Goal: Task Accomplishment & Management: Manage account settings

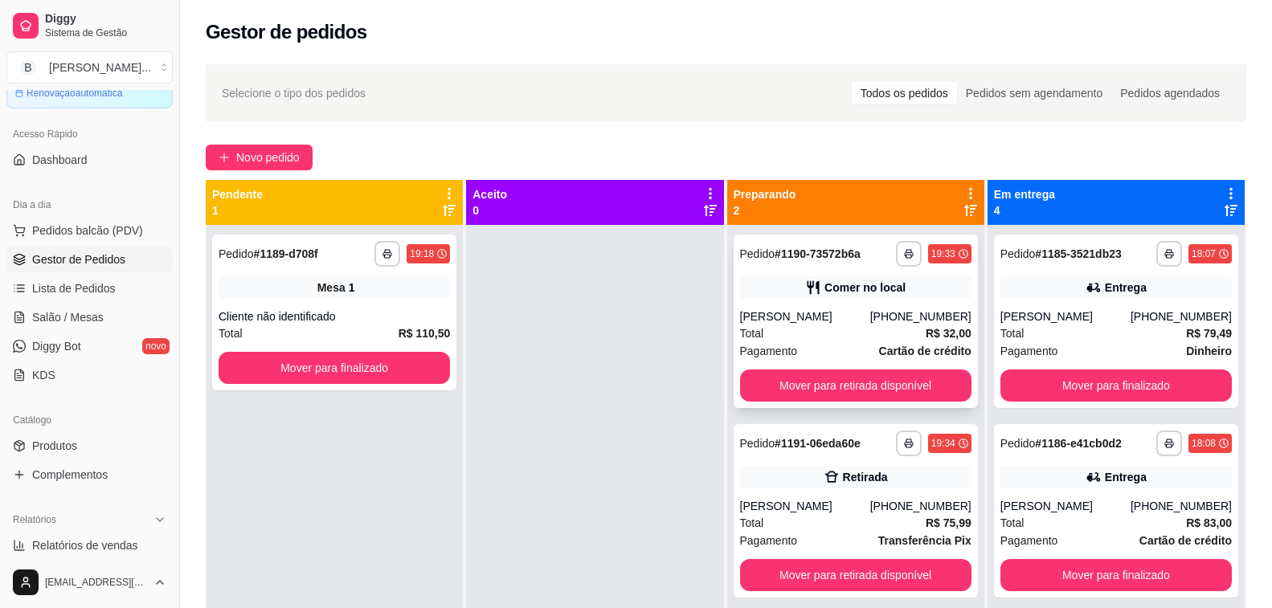
click at [854, 330] on div "Total R$ 32,00" at bounding box center [855, 334] width 231 height 18
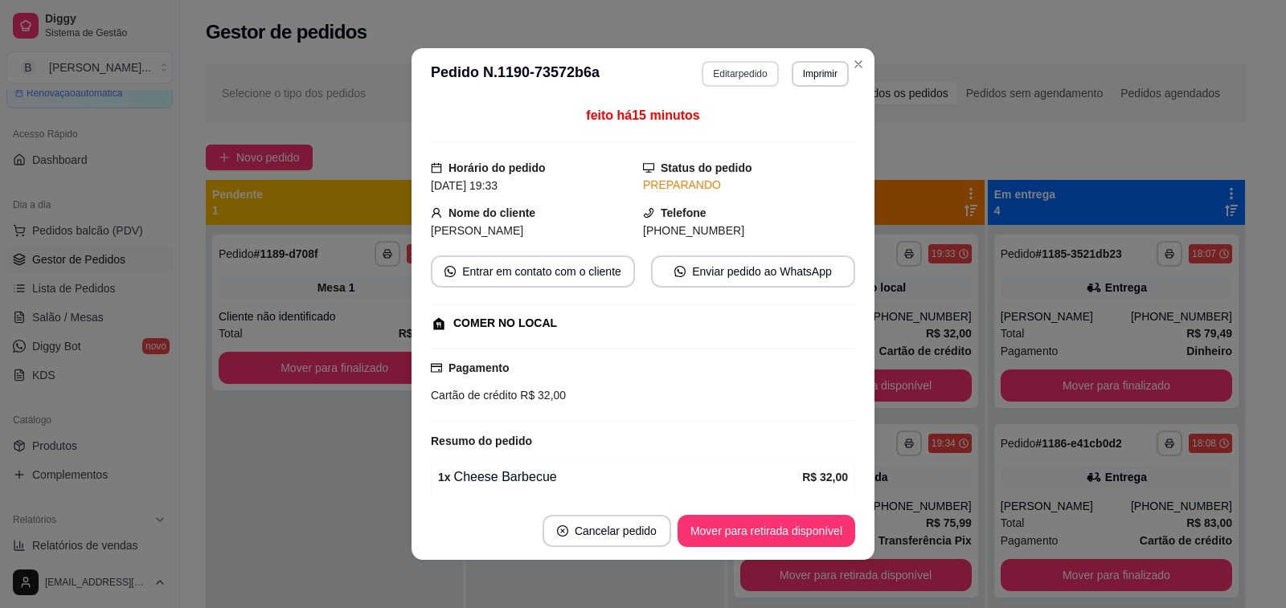
click at [726, 78] on button "Editar pedido" at bounding box center [739, 74] width 76 height 26
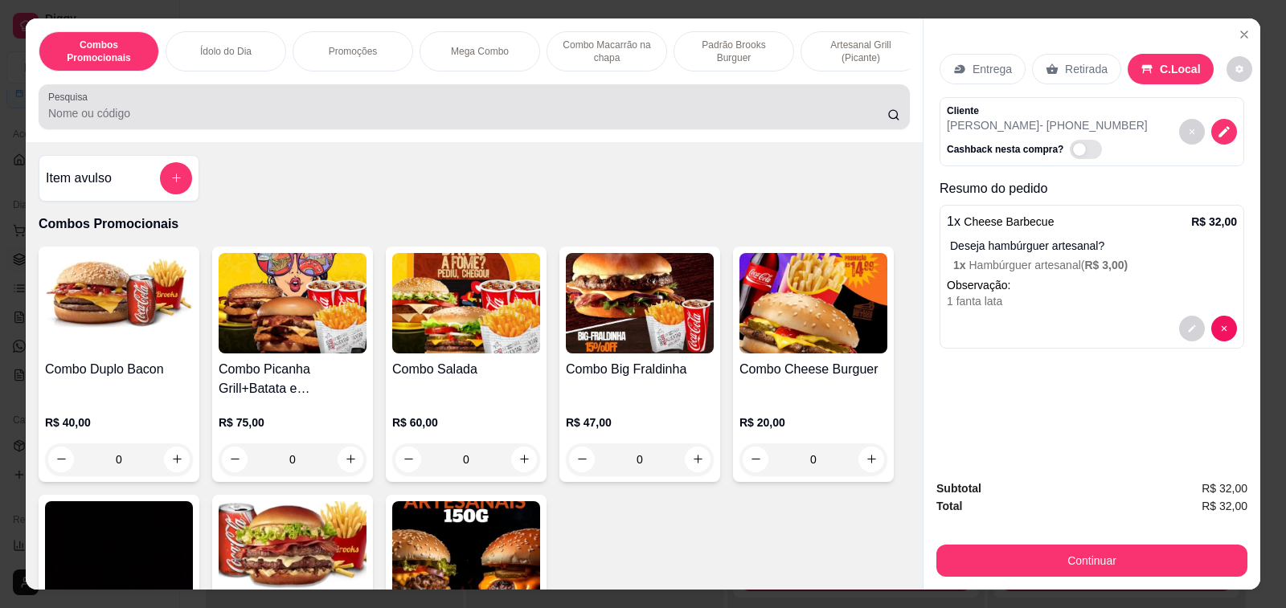
click at [254, 121] on input "Pesquisa" at bounding box center [467, 113] width 839 height 16
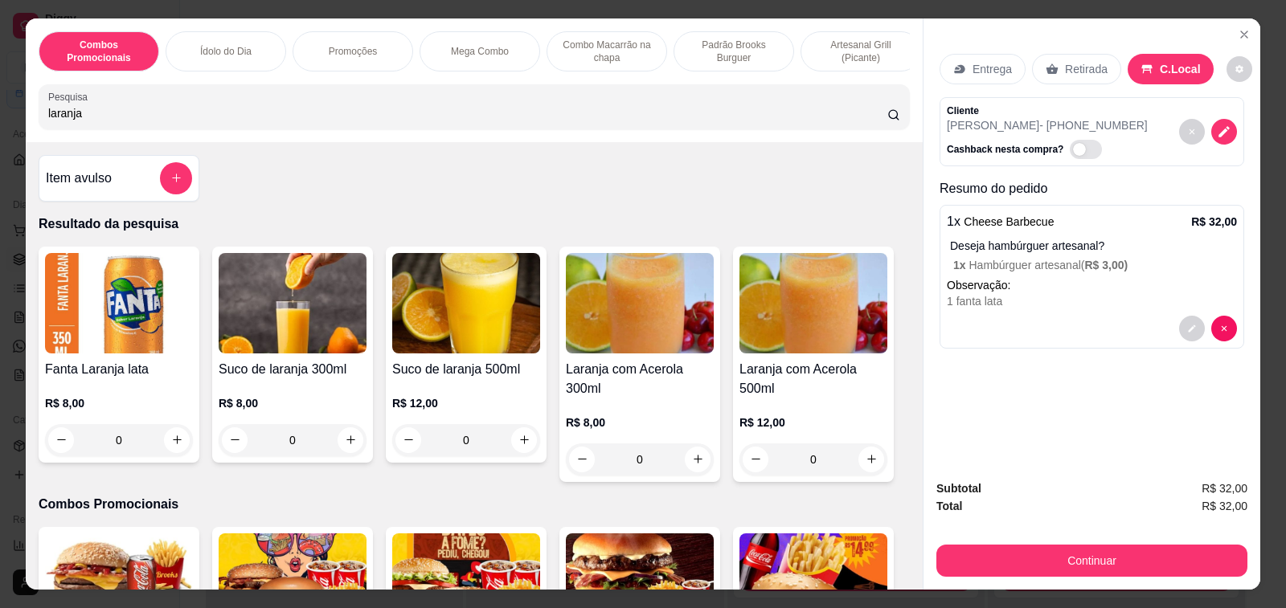
type input "laranja"
click at [172, 448] on div "0" at bounding box center [119, 440] width 148 height 32
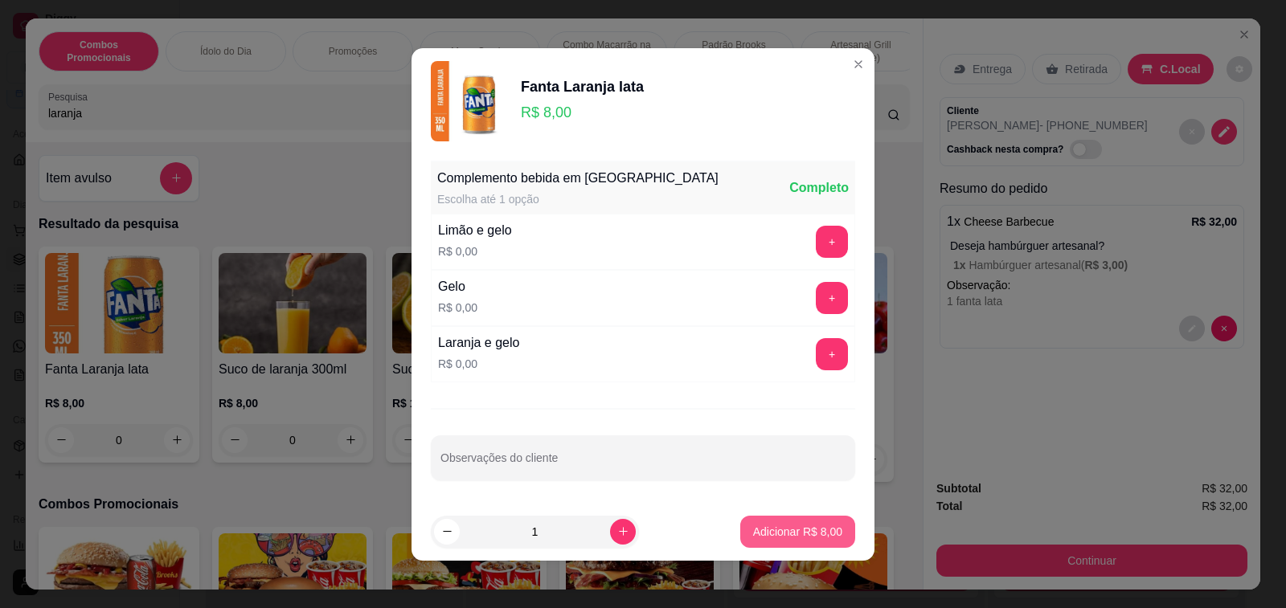
click at [761, 538] on p "Adicionar R$ 8,00" at bounding box center [797, 532] width 89 height 16
type input "1"
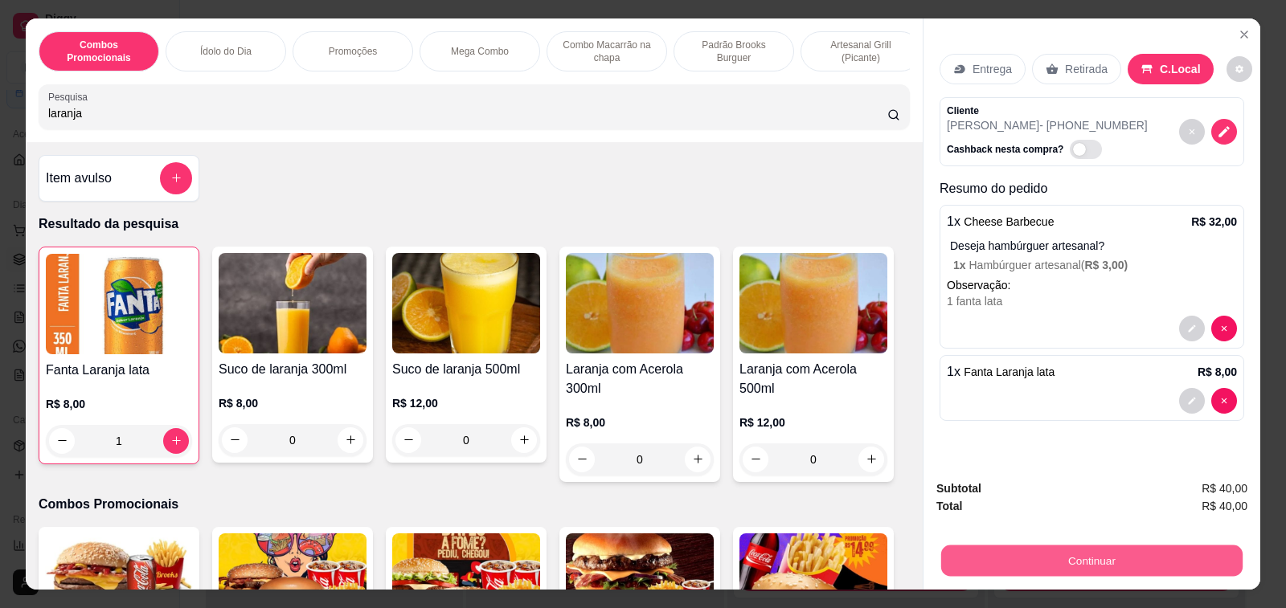
click at [1040, 557] on button "Continuar" at bounding box center [1091, 561] width 301 height 31
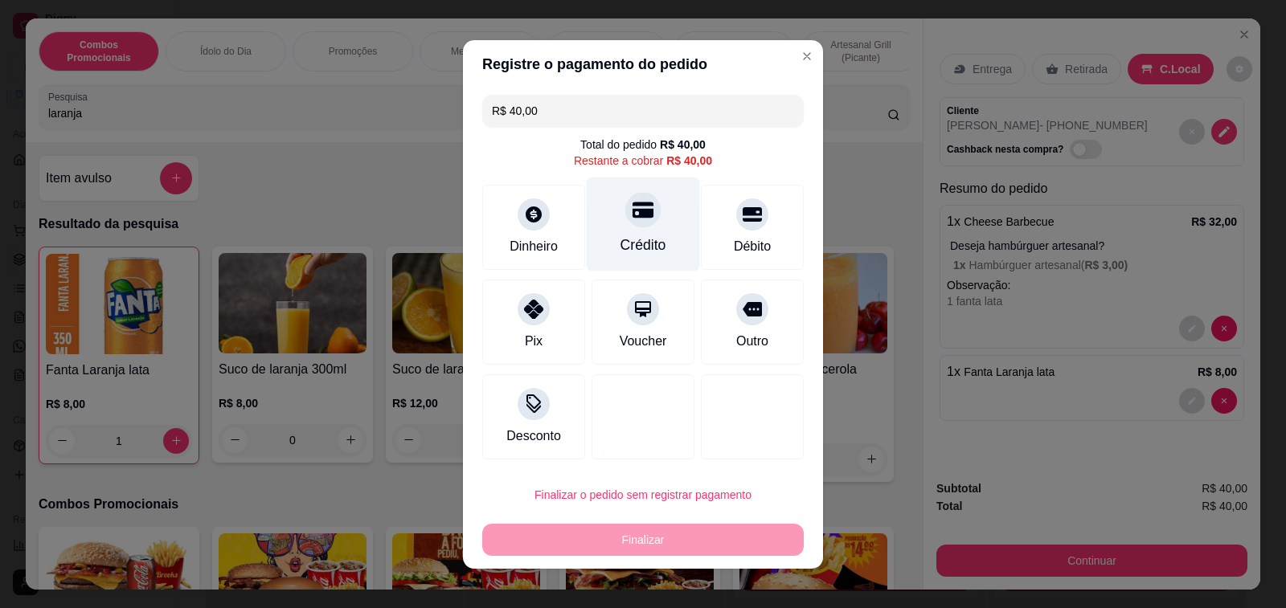
click at [632, 227] on div at bounding box center [642, 209] width 35 height 35
type input "R$ 0,00"
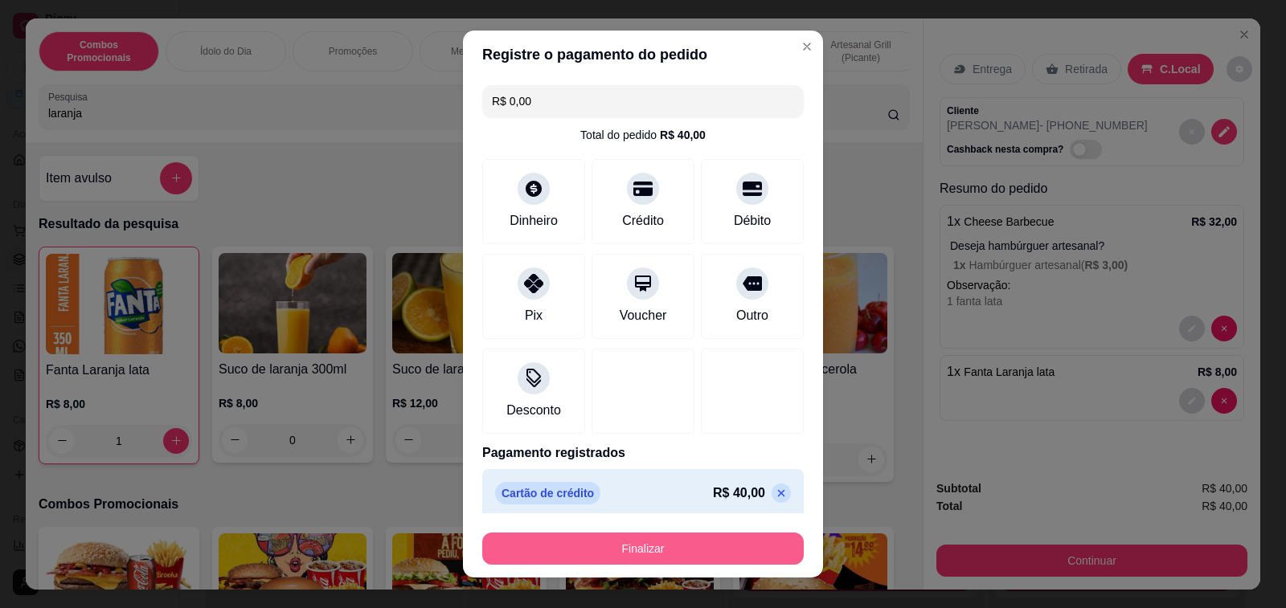
click at [619, 542] on button "Finalizar" at bounding box center [642, 549] width 321 height 32
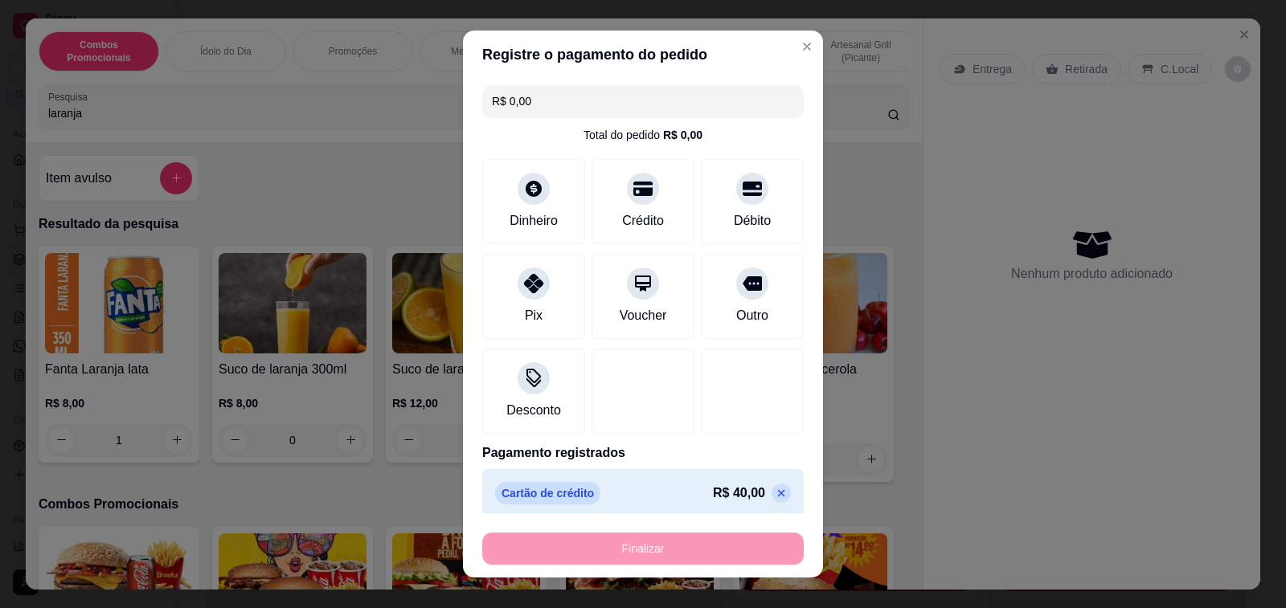
type input "0"
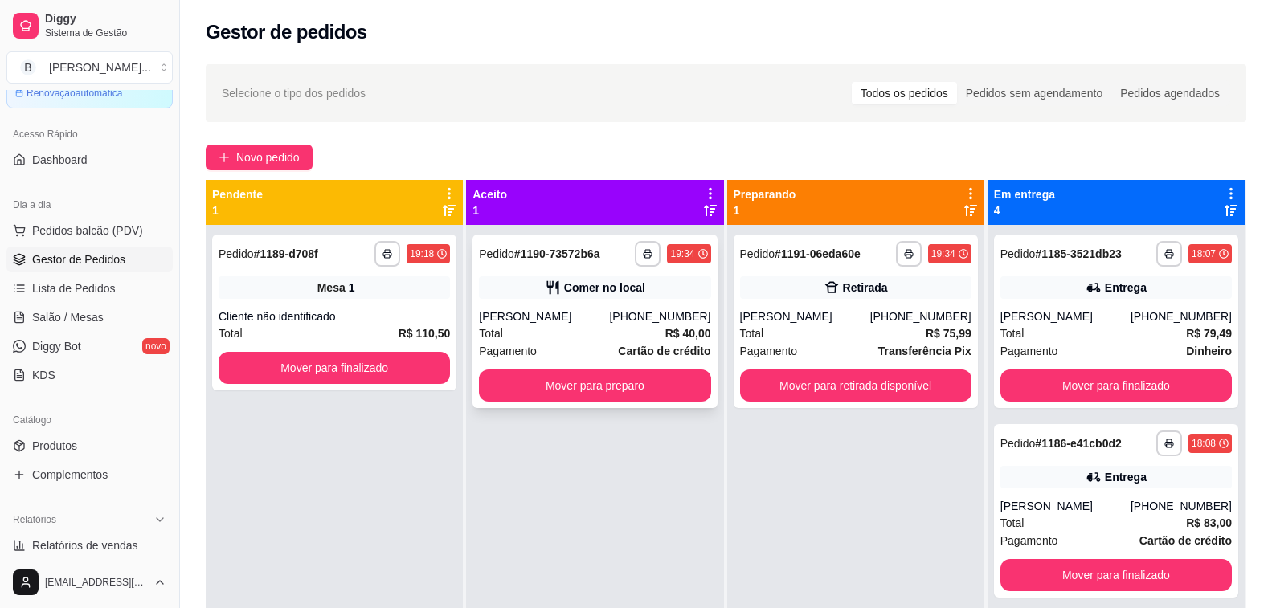
click at [618, 345] on strong "Cartão de crédito" at bounding box center [664, 351] width 92 height 13
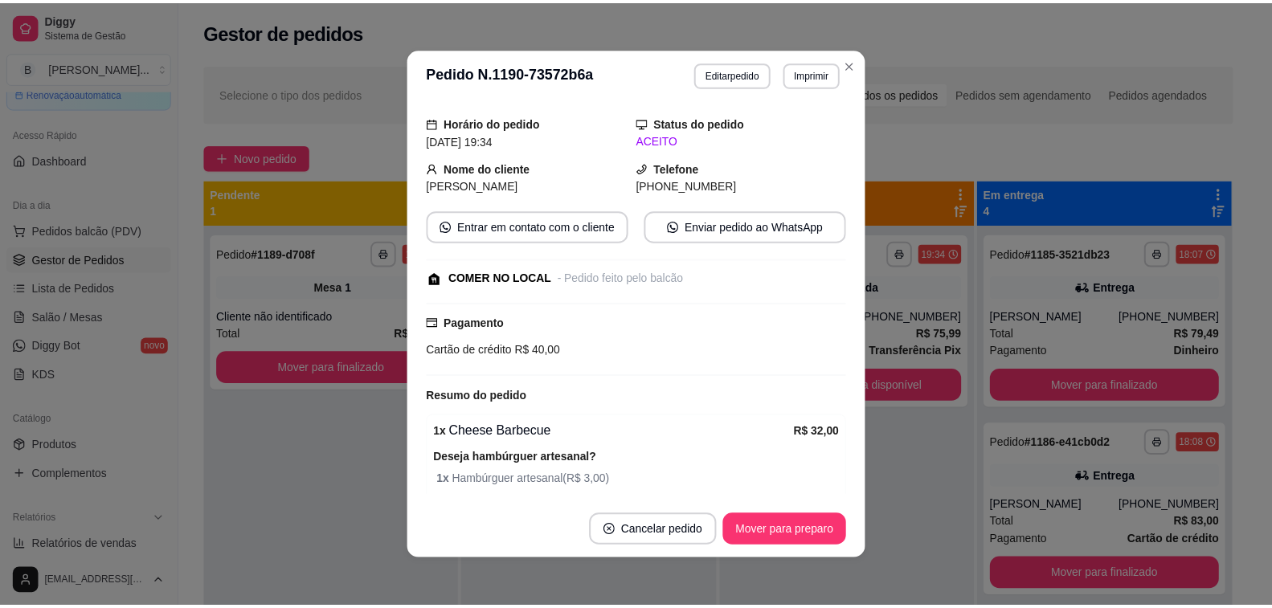
scroll to position [161, 0]
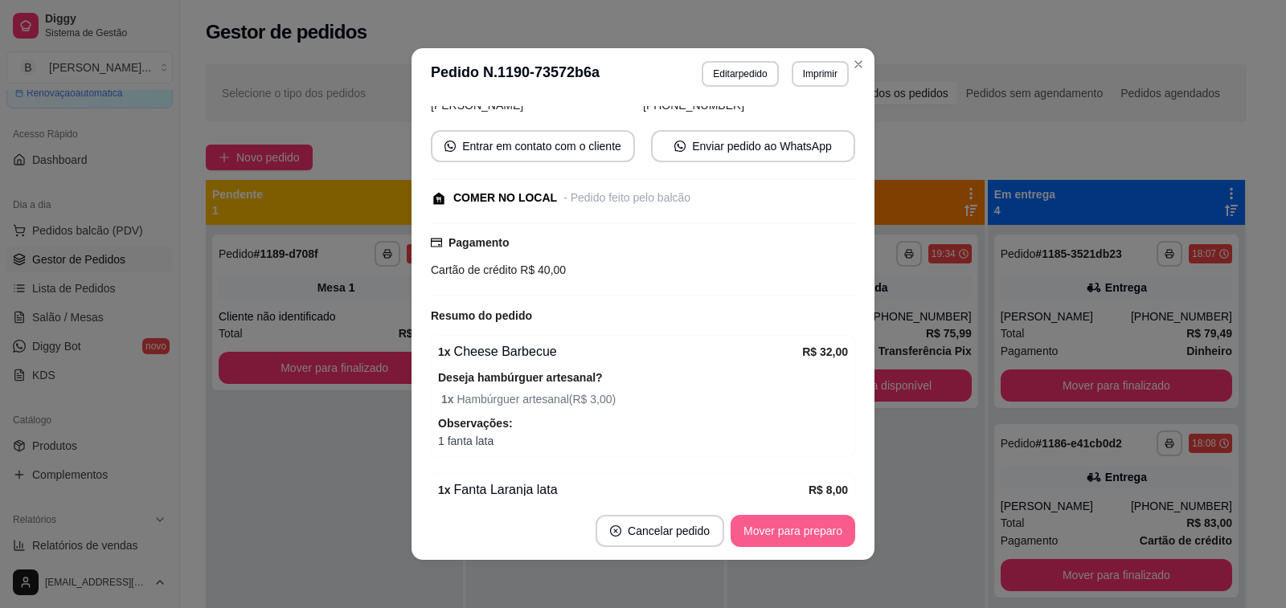
click at [778, 524] on button "Mover para preparo" at bounding box center [792, 531] width 125 height 32
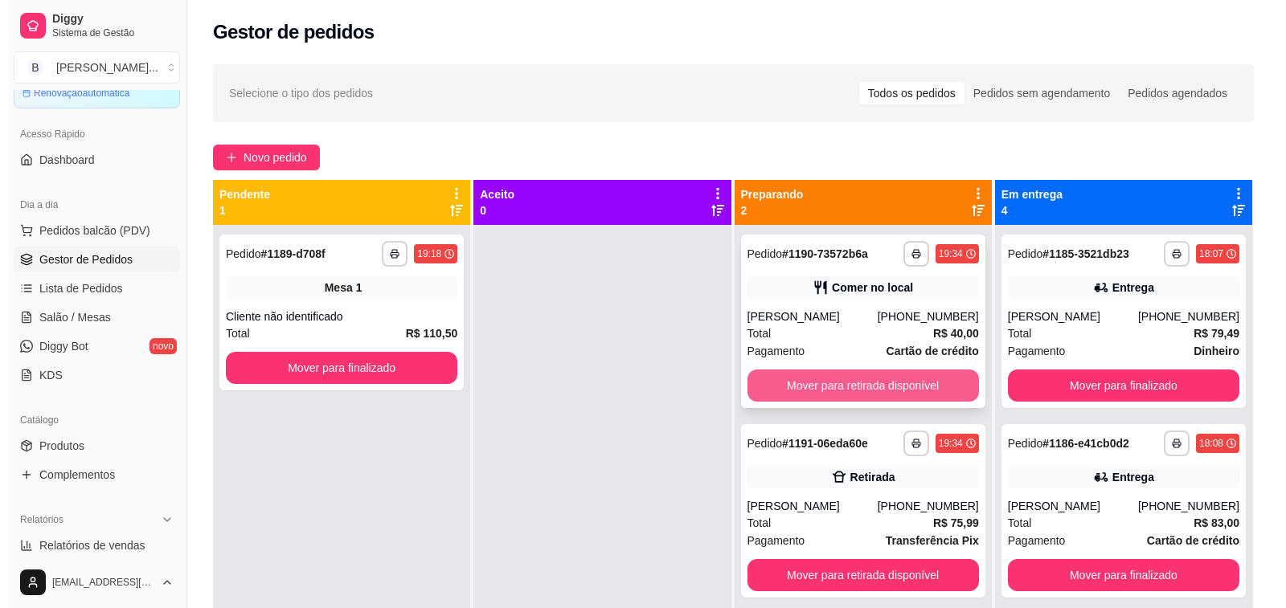
scroll to position [45, 0]
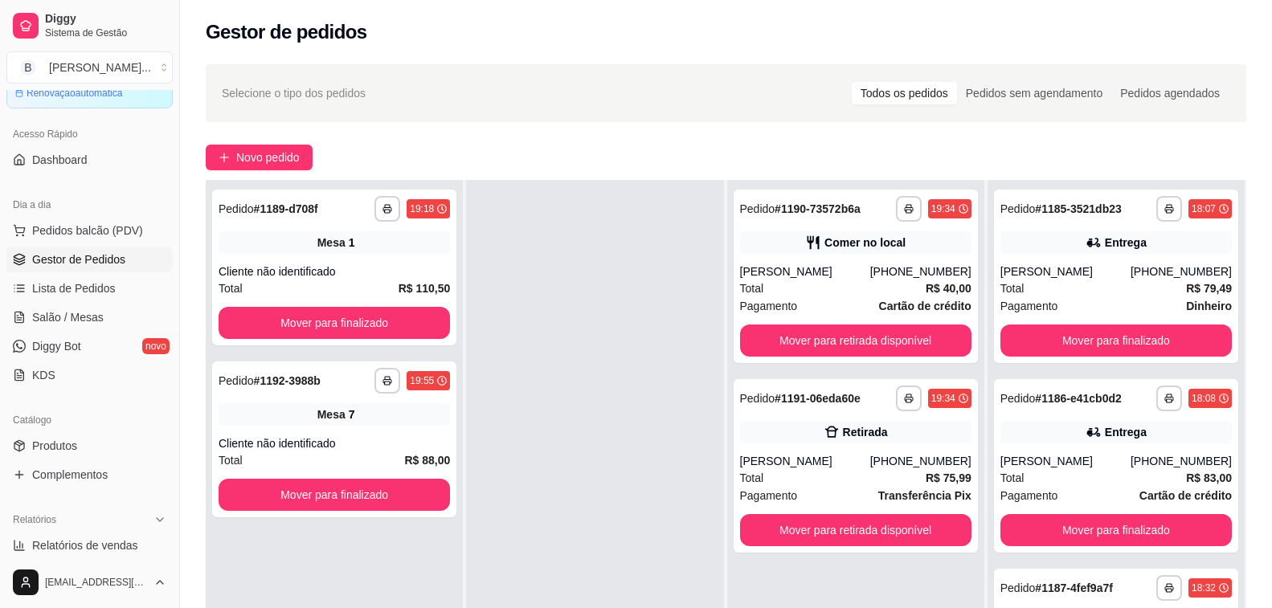
click at [381, 10] on div "Gestor de pedidos" at bounding box center [726, 27] width 1092 height 55
click at [778, 463] on div "[PERSON_NAME]" at bounding box center [805, 461] width 130 height 16
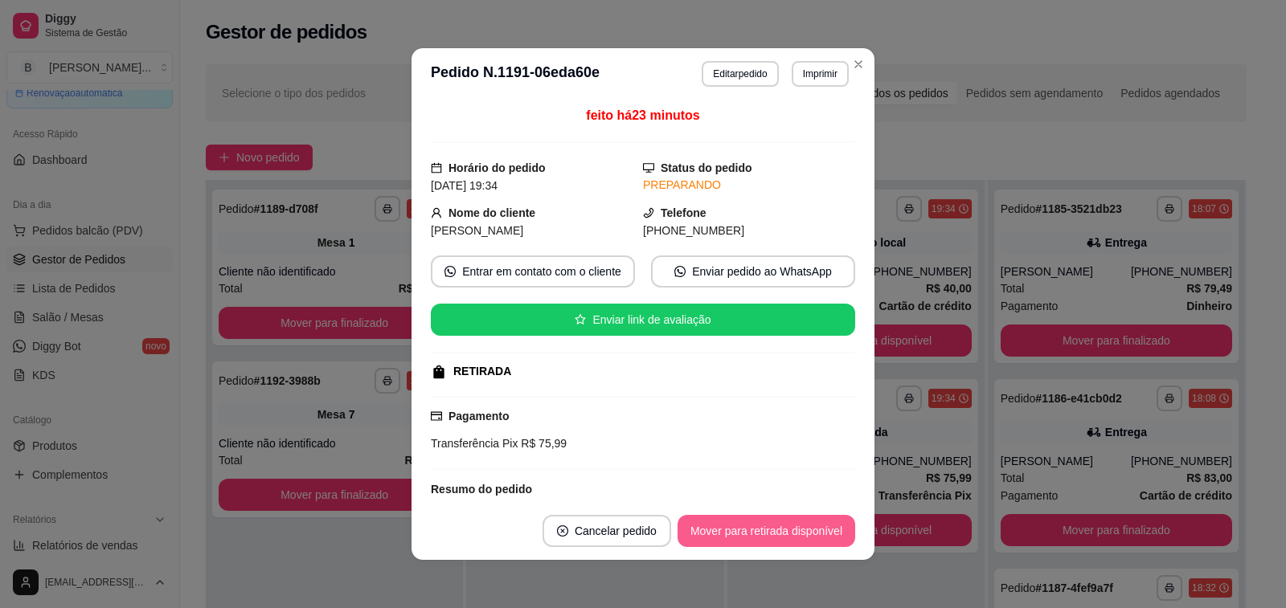
click at [704, 521] on button "Mover para retirada disponível" at bounding box center [766, 531] width 178 height 32
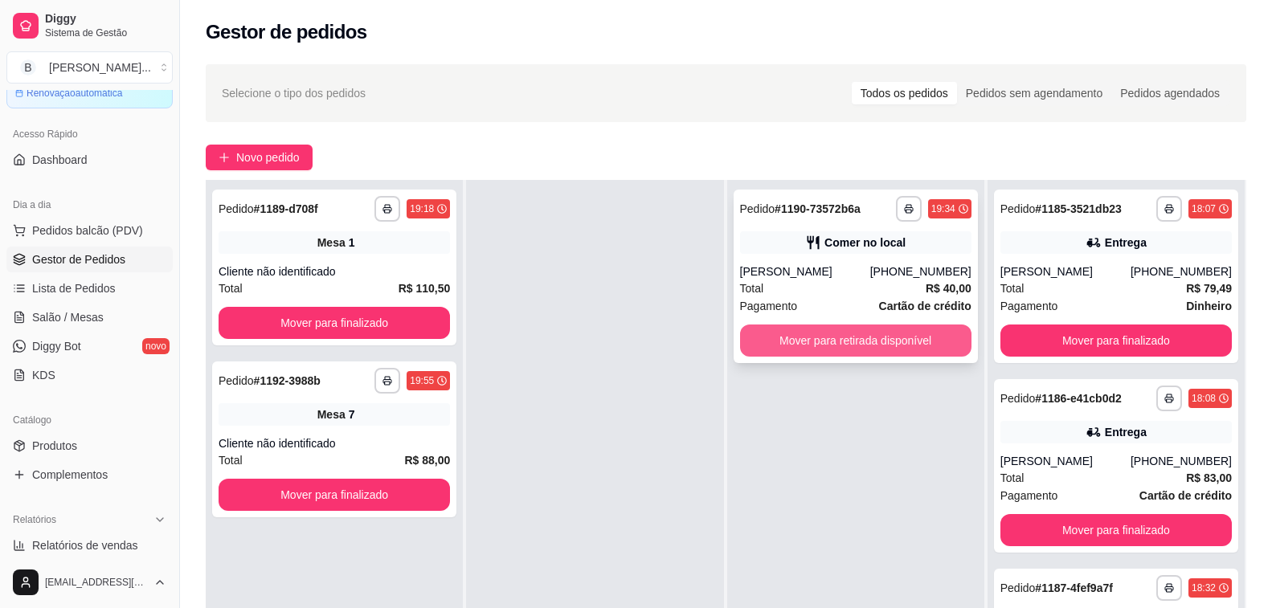
click at [798, 342] on button "Mover para retirada disponível" at bounding box center [855, 341] width 231 height 32
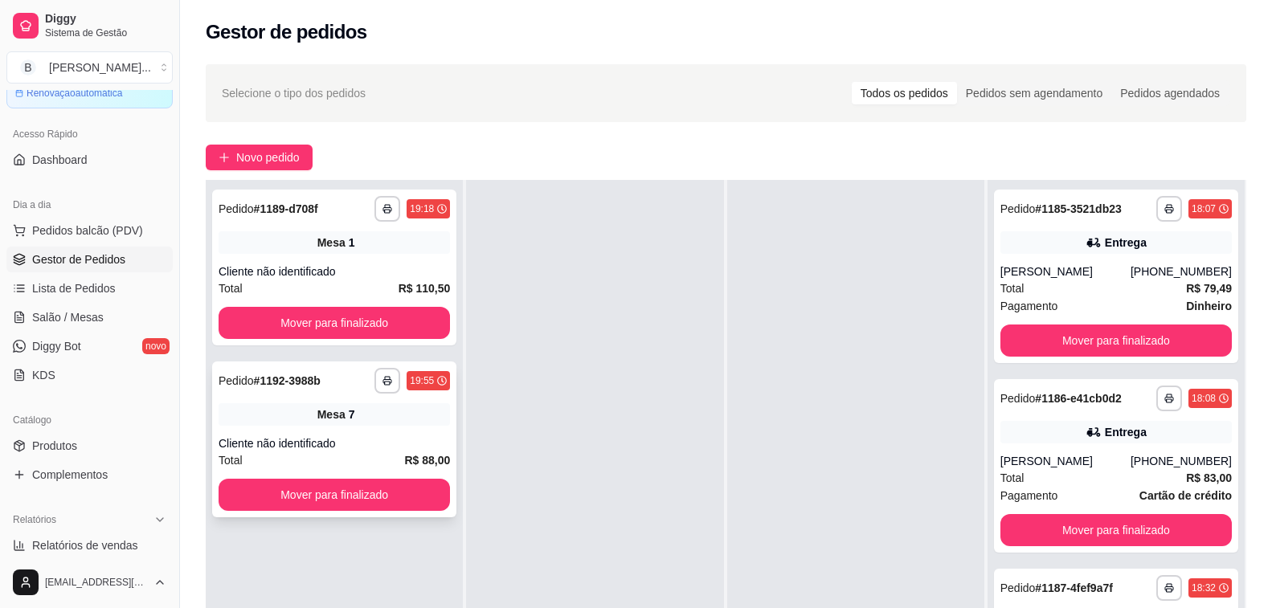
click at [317, 446] on div "Cliente não identificado" at bounding box center [334, 443] width 231 height 16
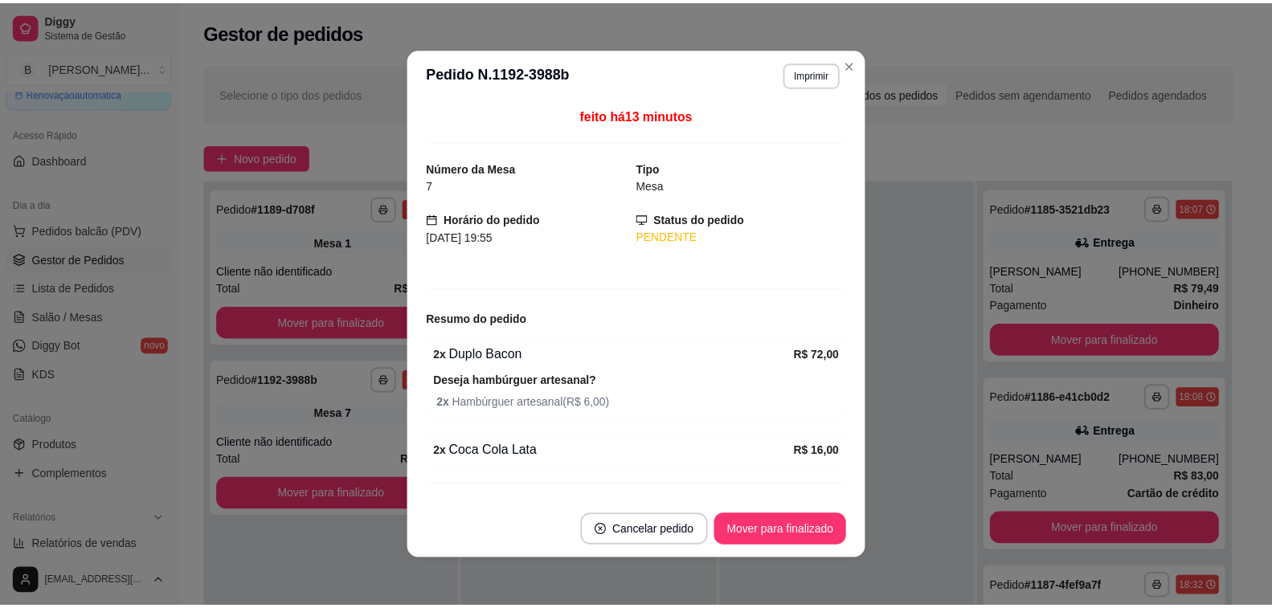
scroll to position [36, 0]
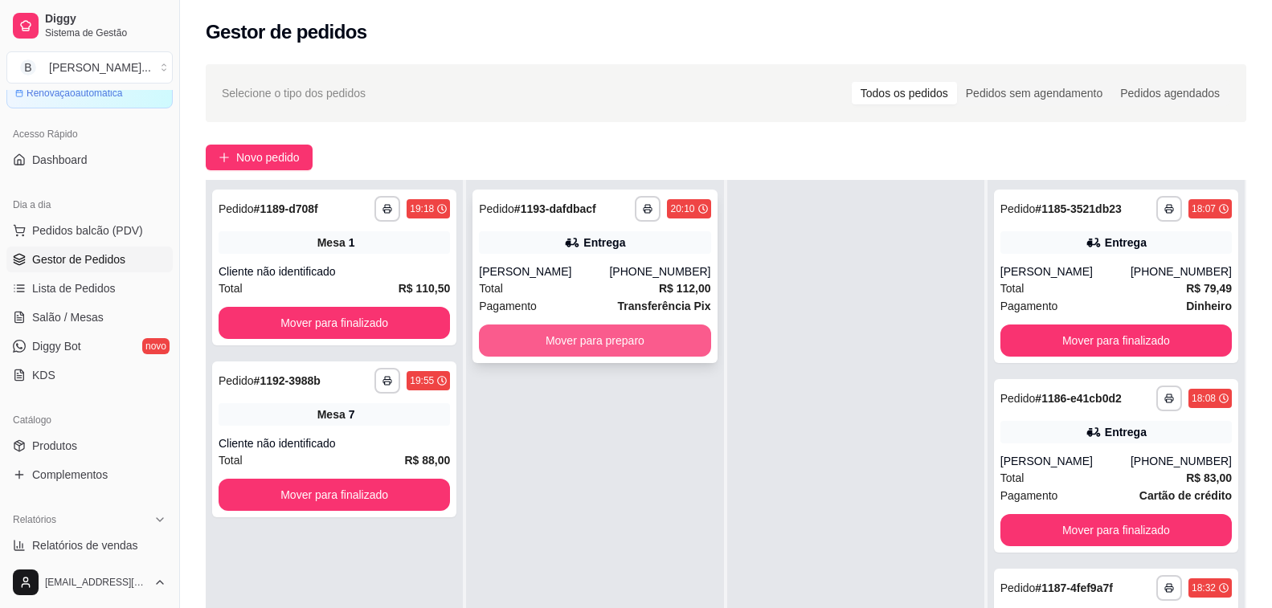
click at [574, 351] on button "Mover para preparo" at bounding box center [594, 341] width 231 height 32
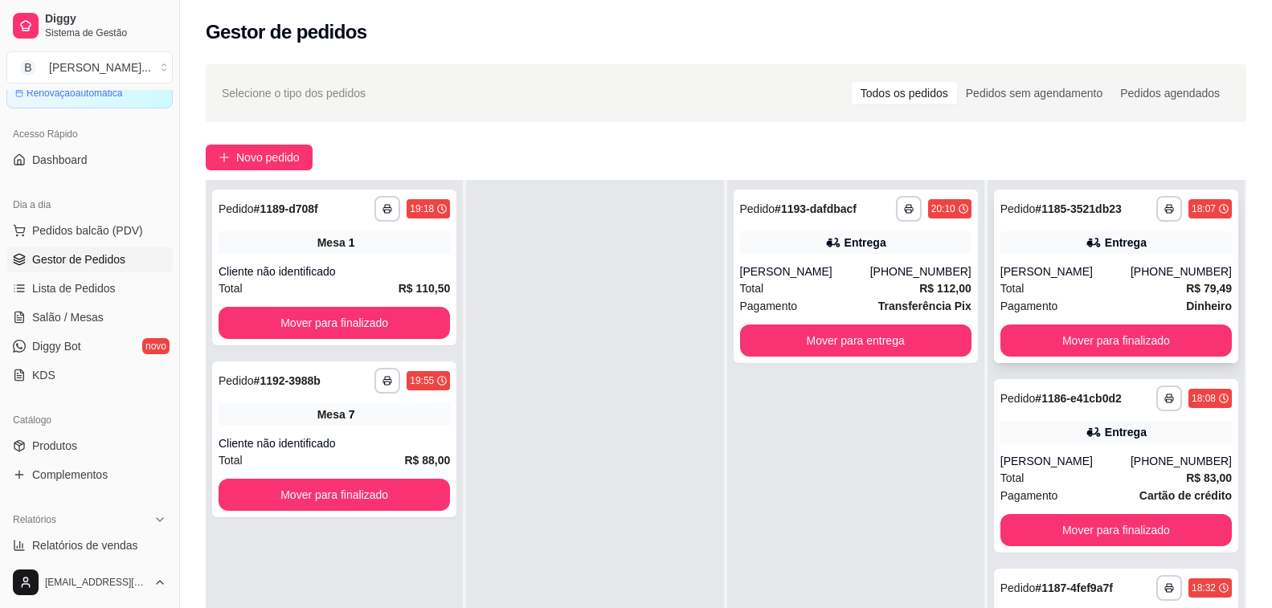
scroll to position [0, 0]
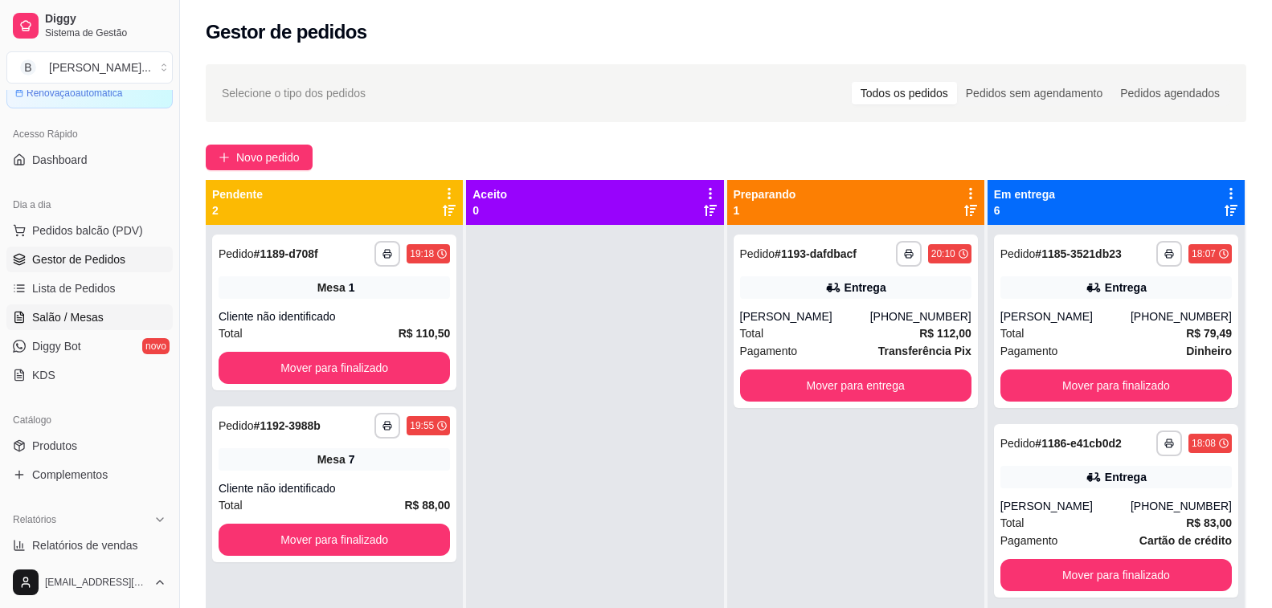
click at [59, 314] on span "Salão / Mesas" at bounding box center [68, 317] width 72 height 16
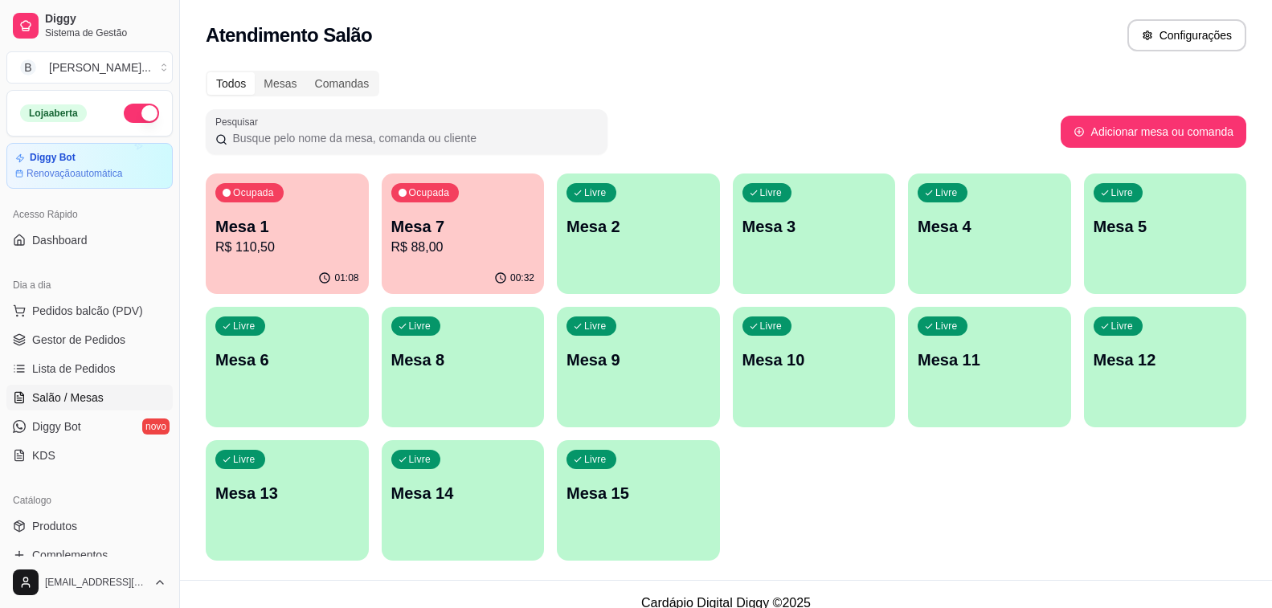
click at [400, 239] on p "R$ 88,00" at bounding box center [463, 247] width 144 height 19
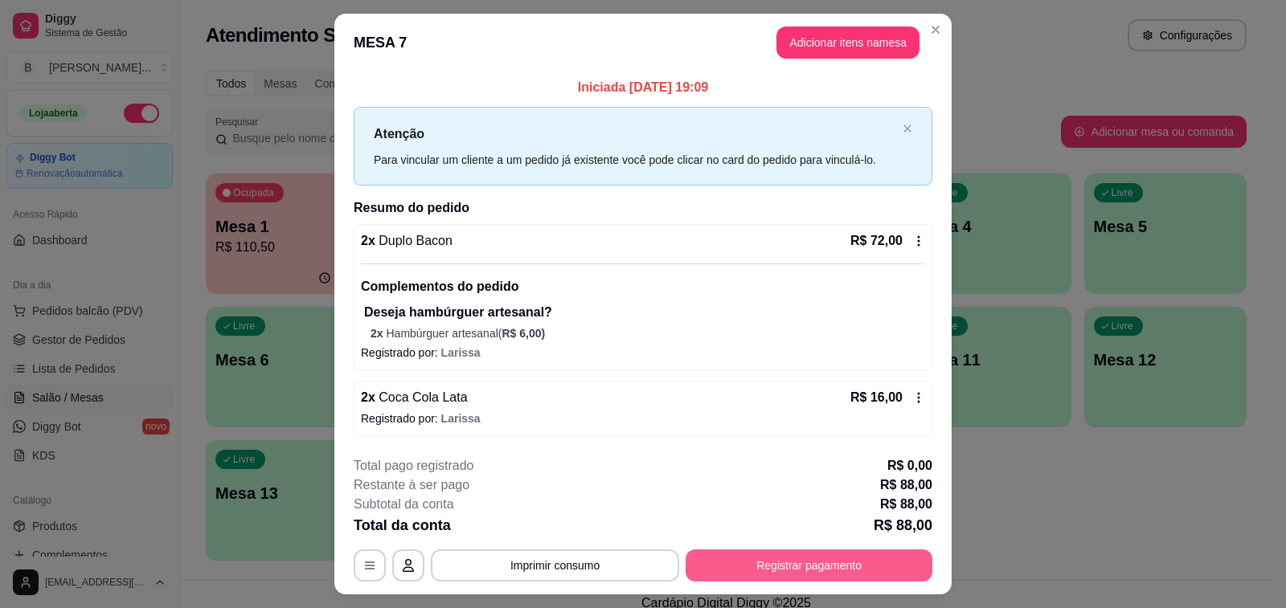
click at [840, 558] on button "Registrar pagamento" at bounding box center [808, 566] width 247 height 32
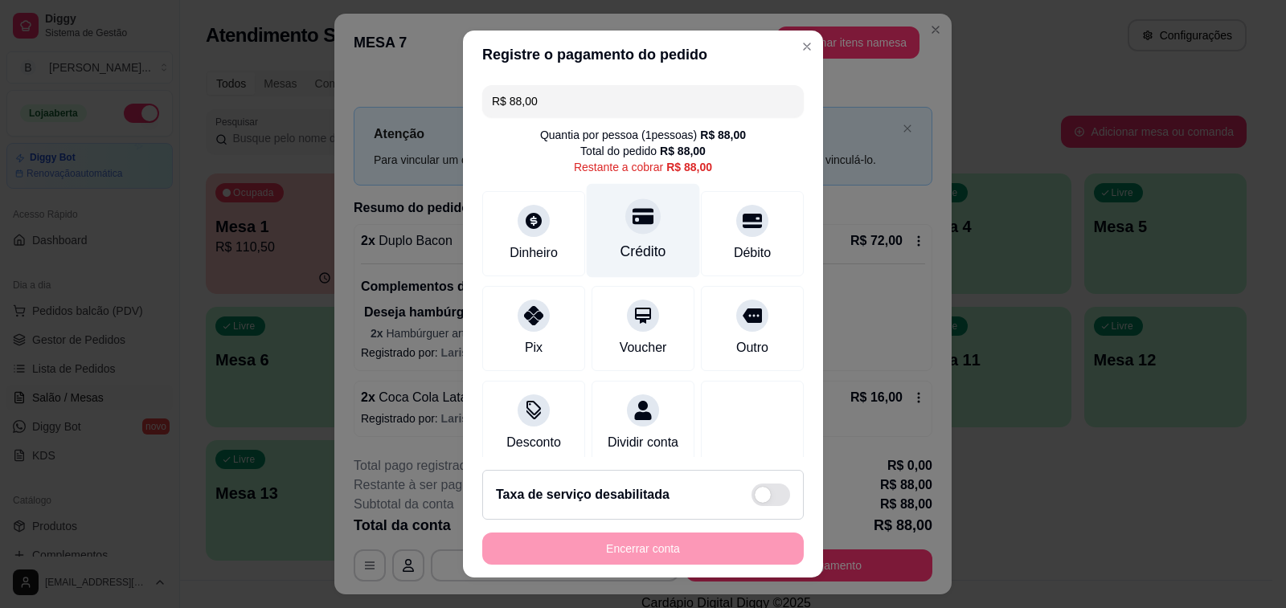
click at [625, 230] on div at bounding box center [642, 215] width 35 height 35
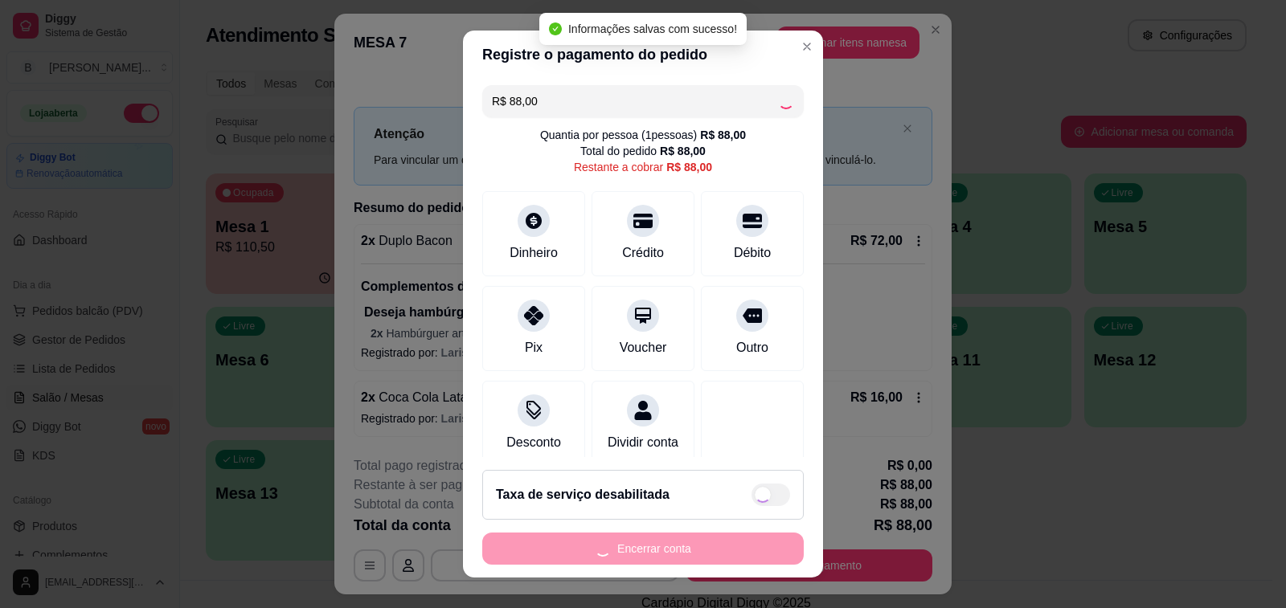
type input "R$ 0,00"
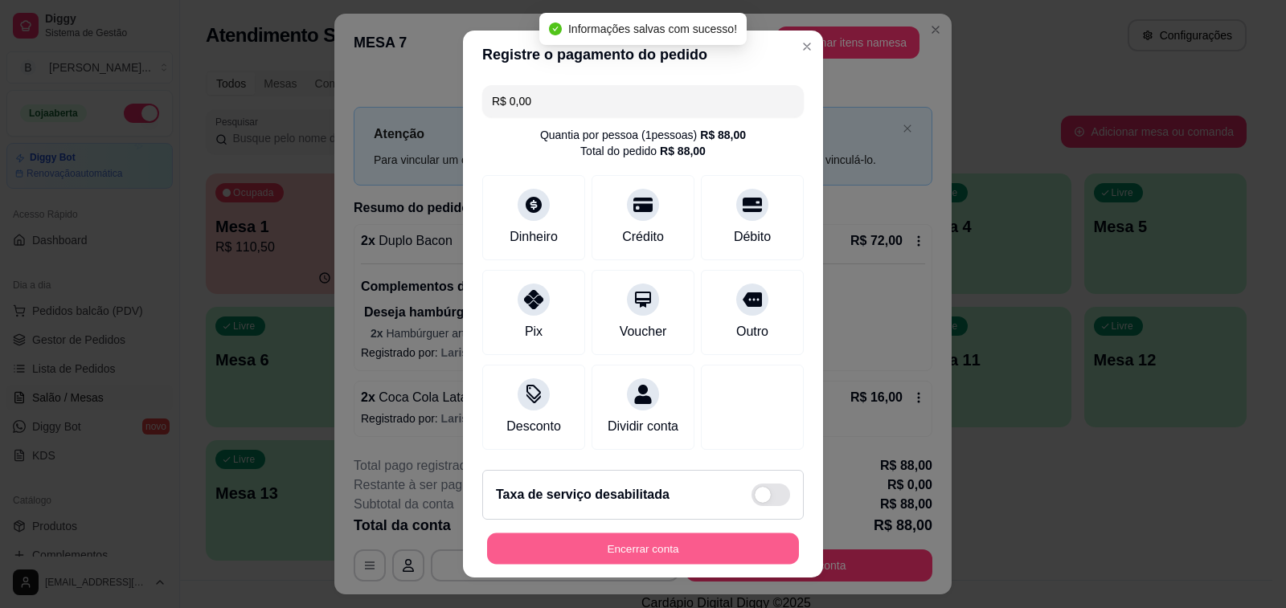
click at [602, 548] on button "Encerrar conta" at bounding box center [643, 548] width 312 height 31
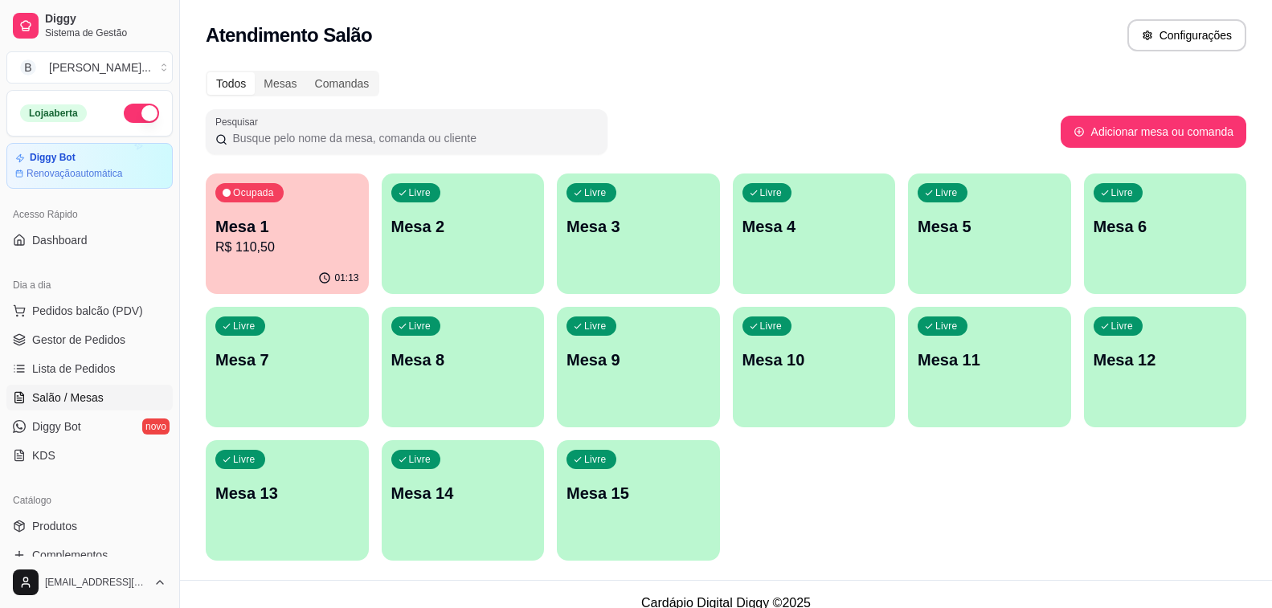
click at [257, 268] on div "01:13" at bounding box center [287, 278] width 163 height 31
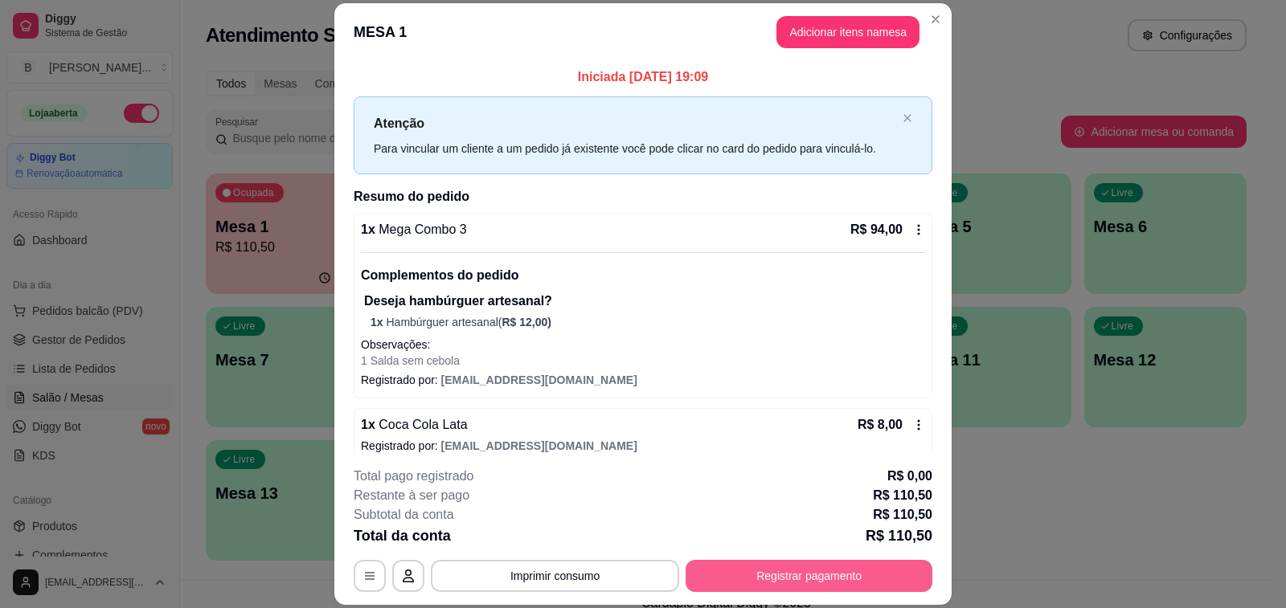
click at [766, 576] on button "Registrar pagamento" at bounding box center [808, 576] width 247 height 32
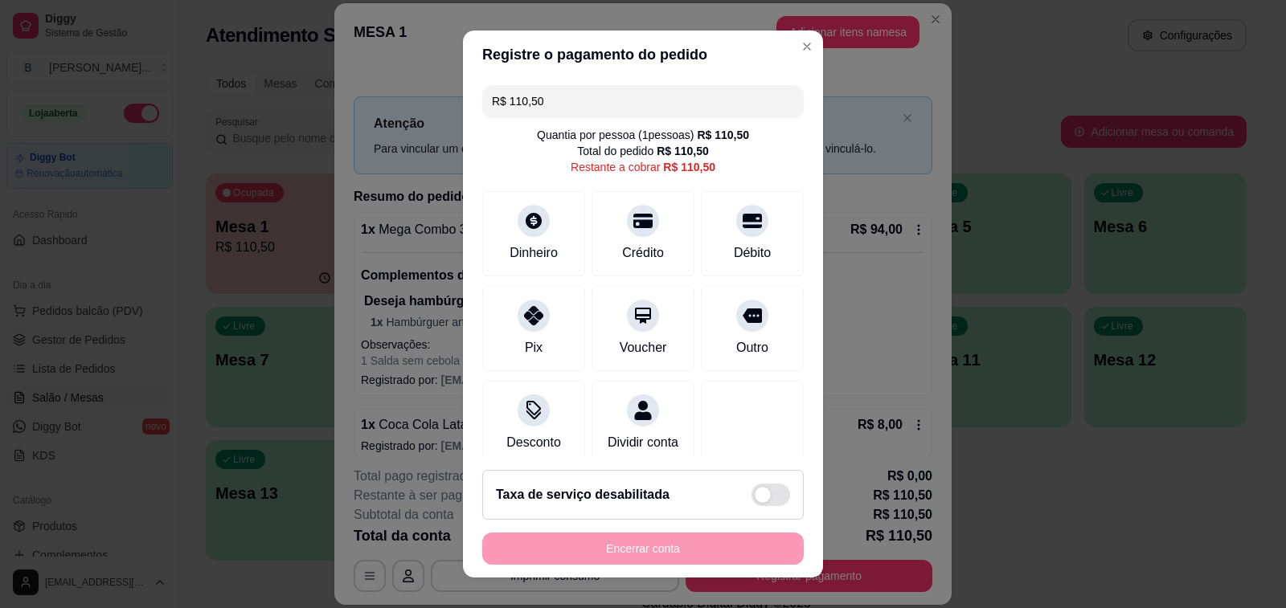
click at [483, 147] on div "Quantia por pessoa ( 1 pessoas) R$ 110,50 Total do pedido R$ 110,50 Restante a …" at bounding box center [642, 151] width 321 height 48
click at [627, 230] on div at bounding box center [642, 215] width 35 height 35
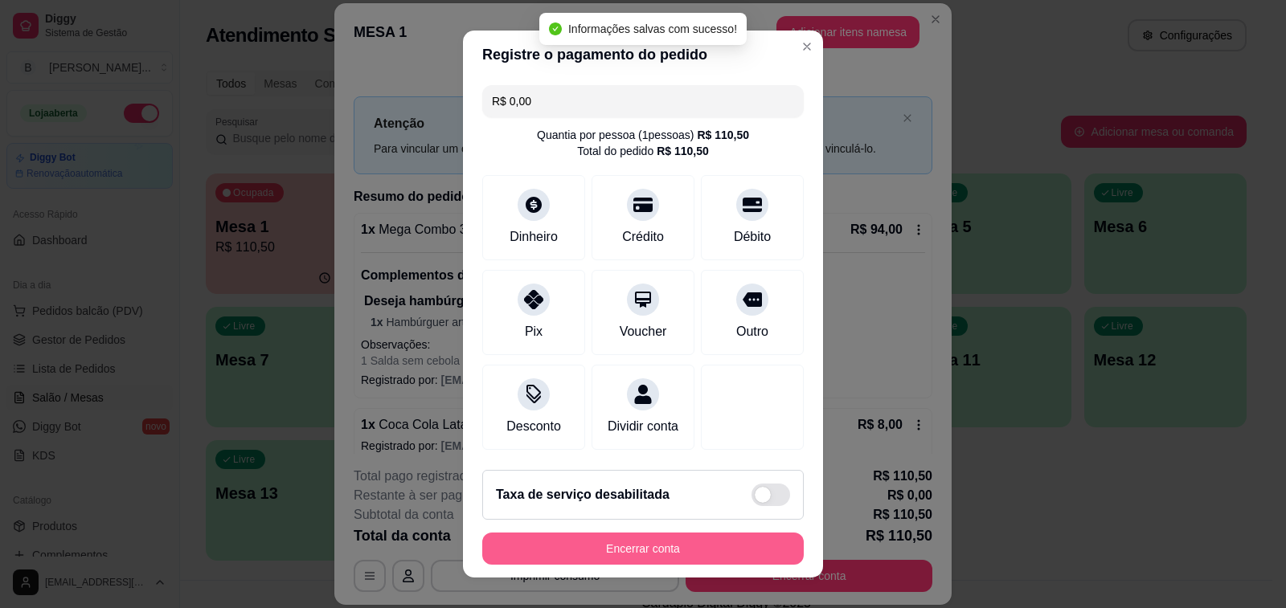
type input "R$ 0,00"
click at [629, 549] on button "Encerrar conta" at bounding box center [642, 549] width 321 height 32
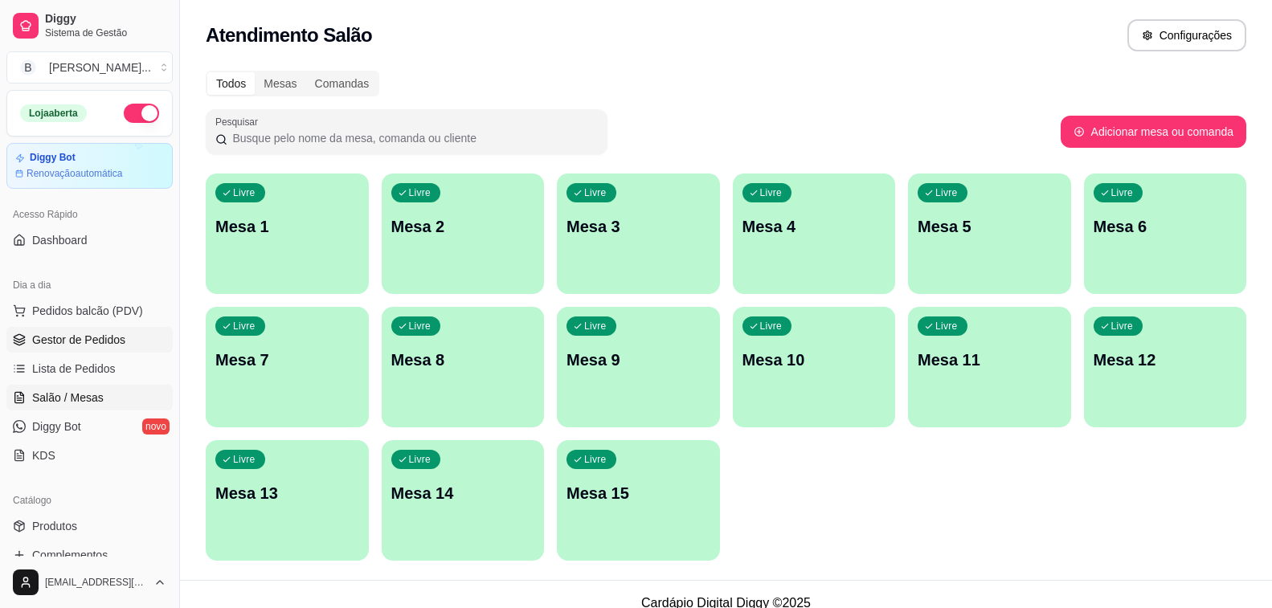
click at [90, 339] on span "Gestor de Pedidos" at bounding box center [78, 340] width 93 height 16
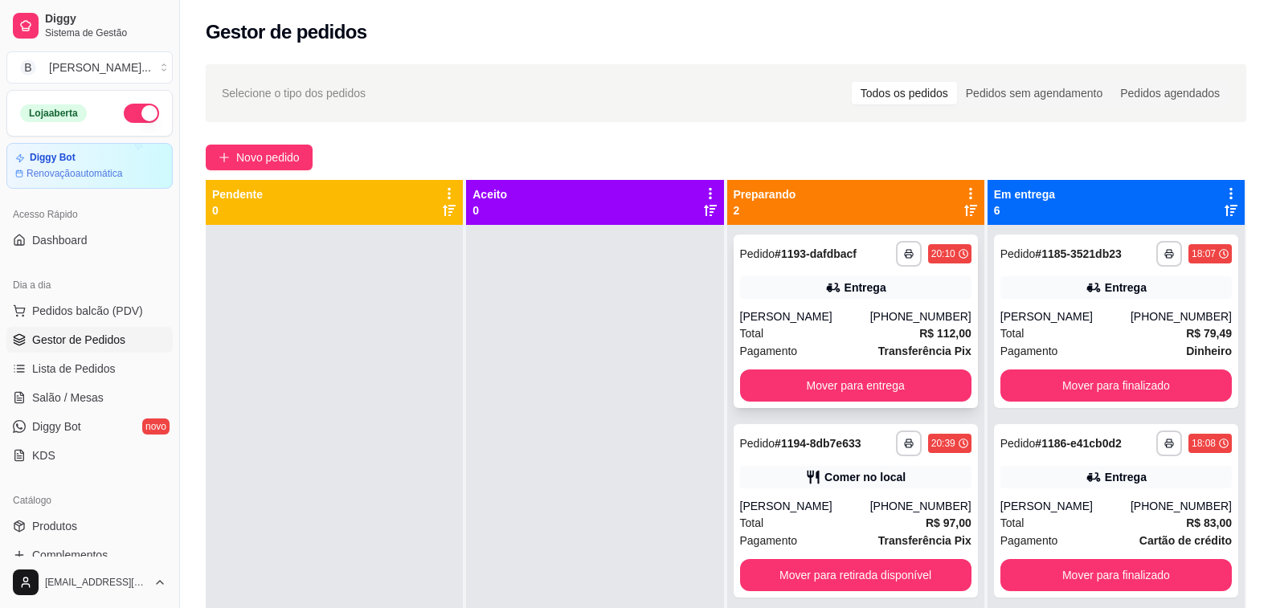
click at [793, 324] on div "[PERSON_NAME]" at bounding box center [805, 317] width 130 height 16
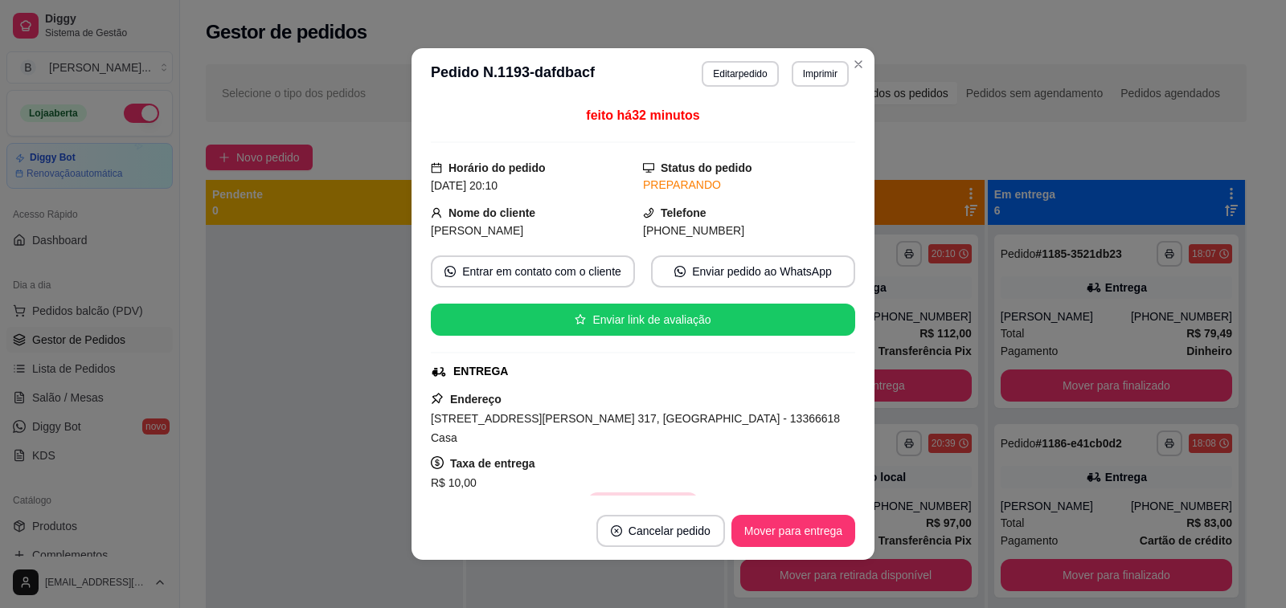
click at [635, 493] on button "Copiar Endereço" at bounding box center [642, 509] width 110 height 32
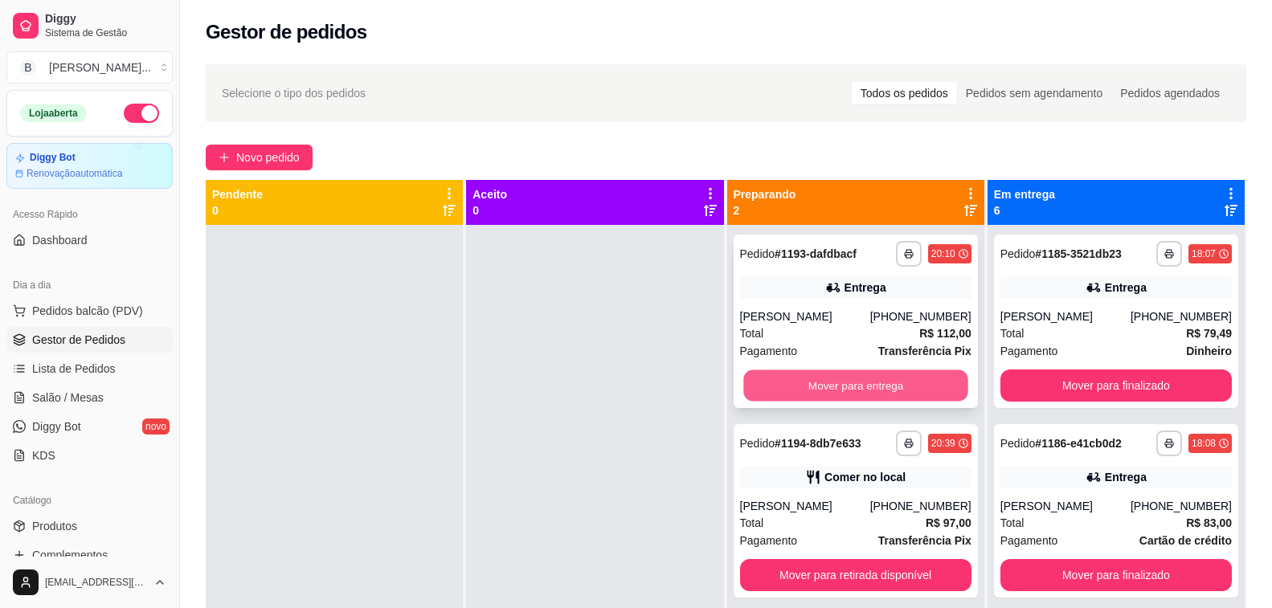
click at [856, 386] on button "Mover para entrega" at bounding box center [855, 385] width 225 height 31
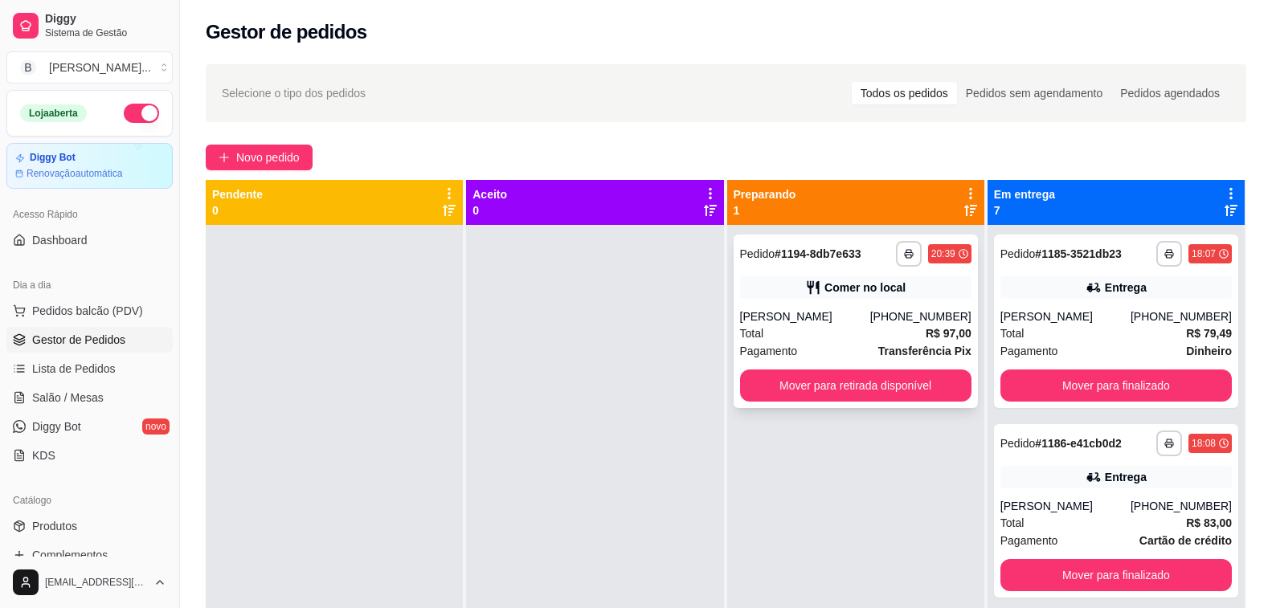
click at [841, 305] on div "**********" at bounding box center [856, 322] width 244 height 174
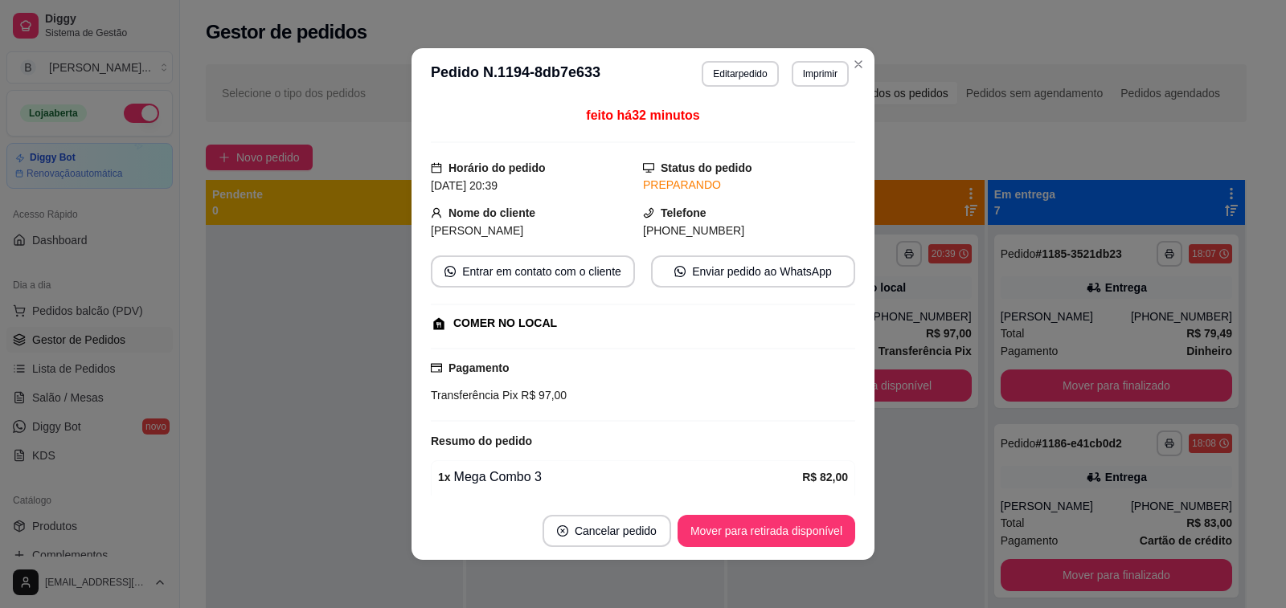
scroll to position [241, 0]
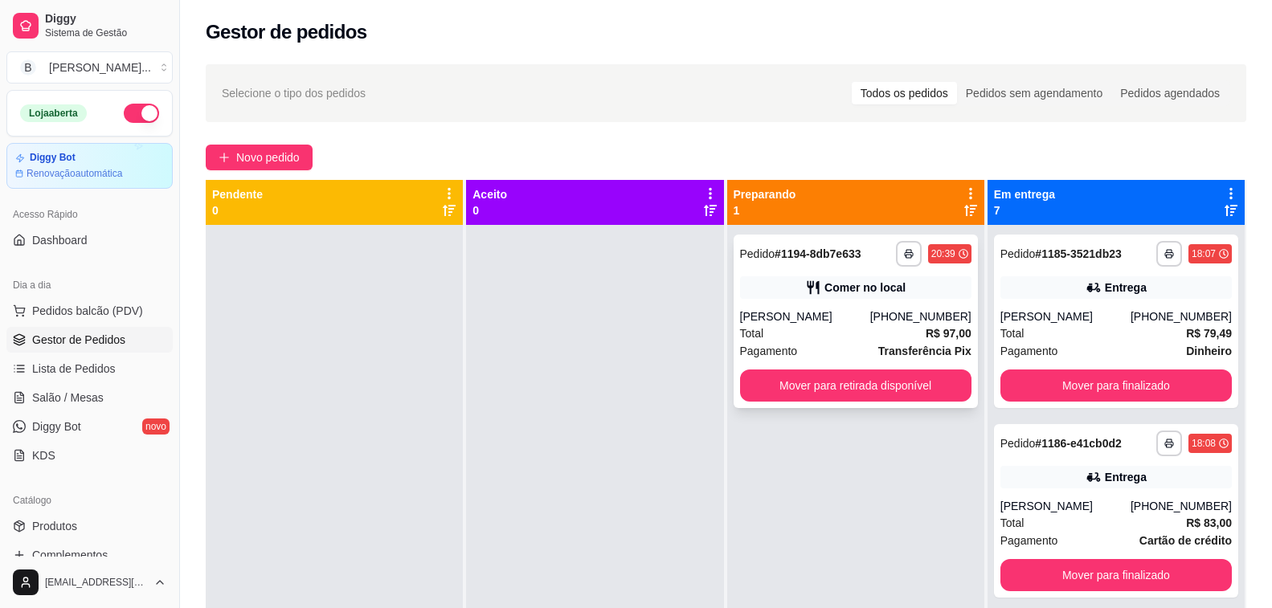
click at [798, 296] on div "Comer no local" at bounding box center [855, 287] width 231 height 22
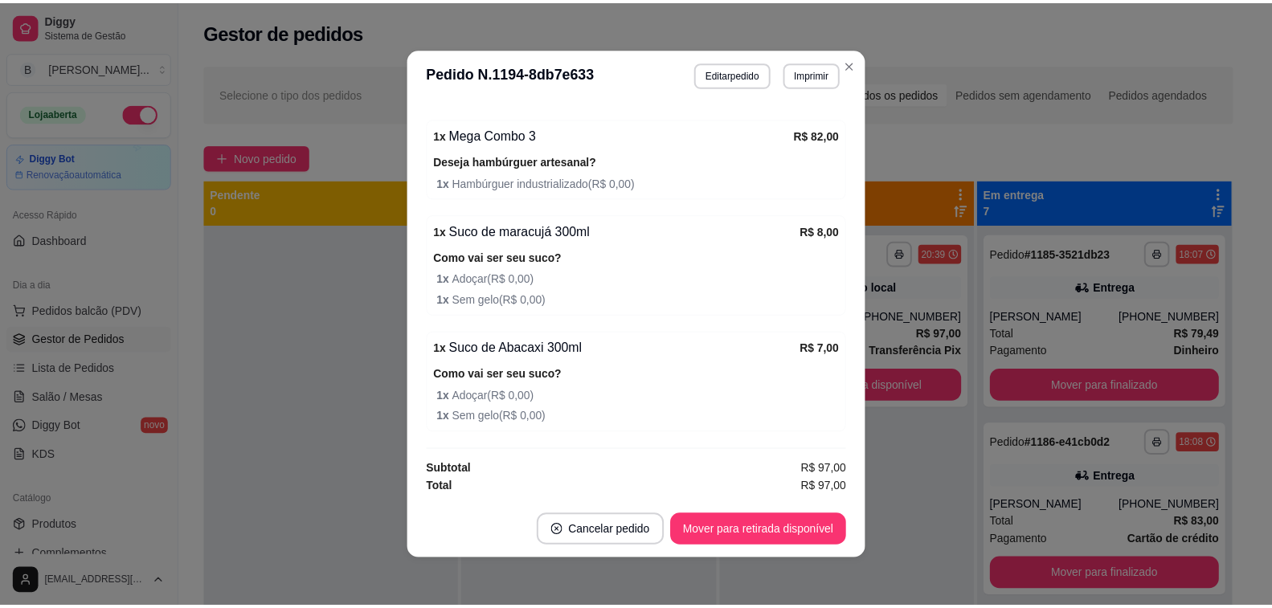
scroll to position [3, 0]
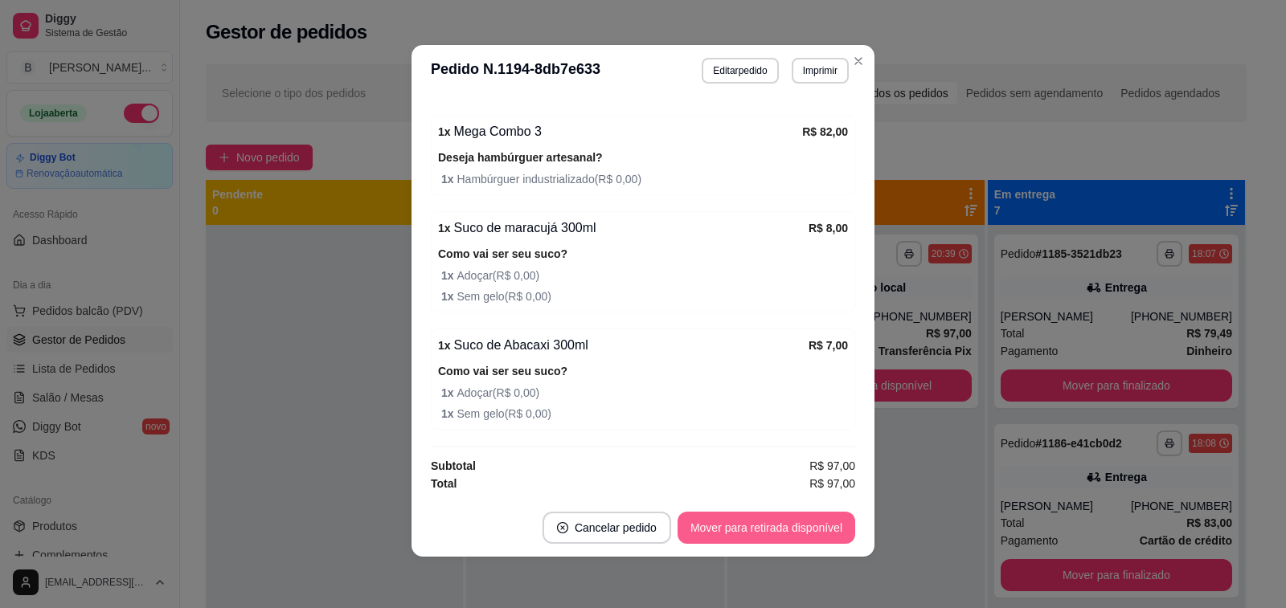
click at [739, 529] on button "Mover para retirada disponível" at bounding box center [766, 528] width 178 height 32
